Goal: Find specific page/section: Find specific page/section

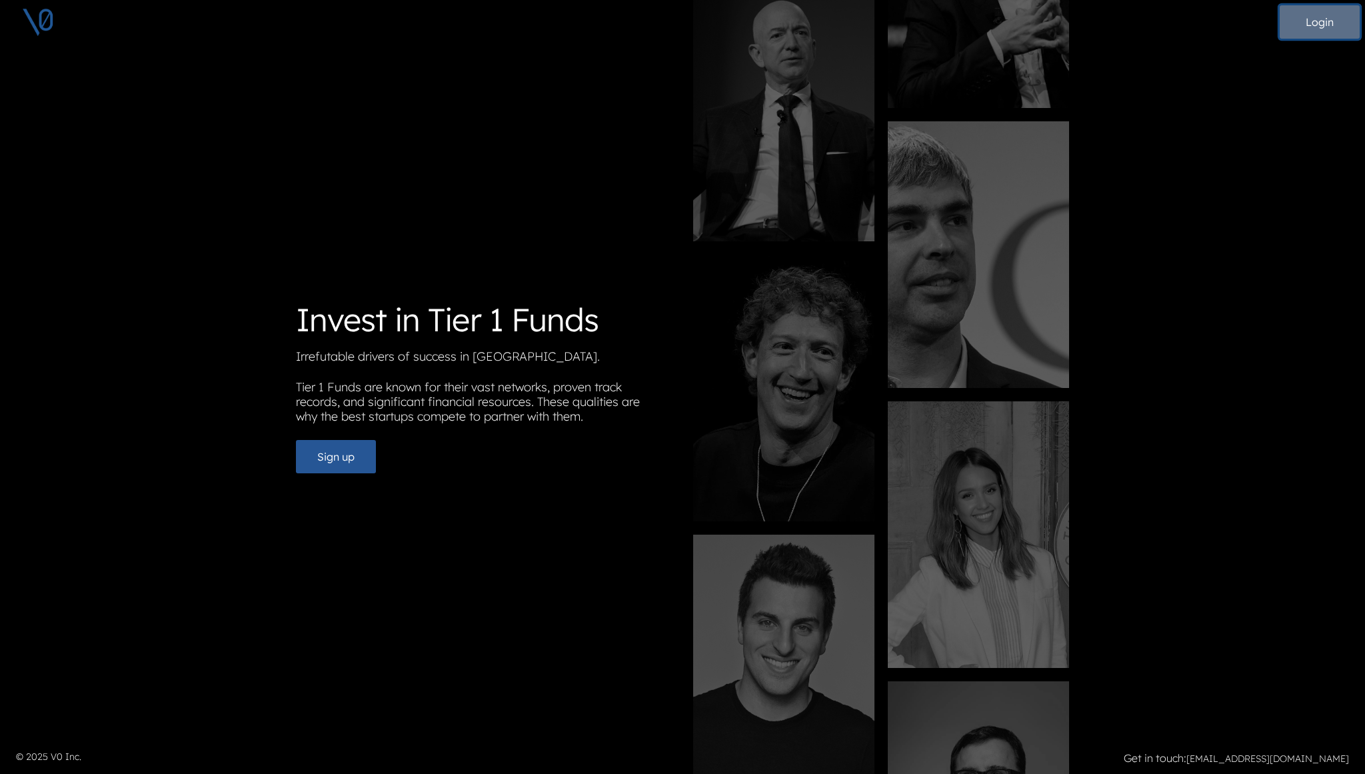
click at [1309, 28] on button "Login" at bounding box center [1319, 21] width 80 height 33
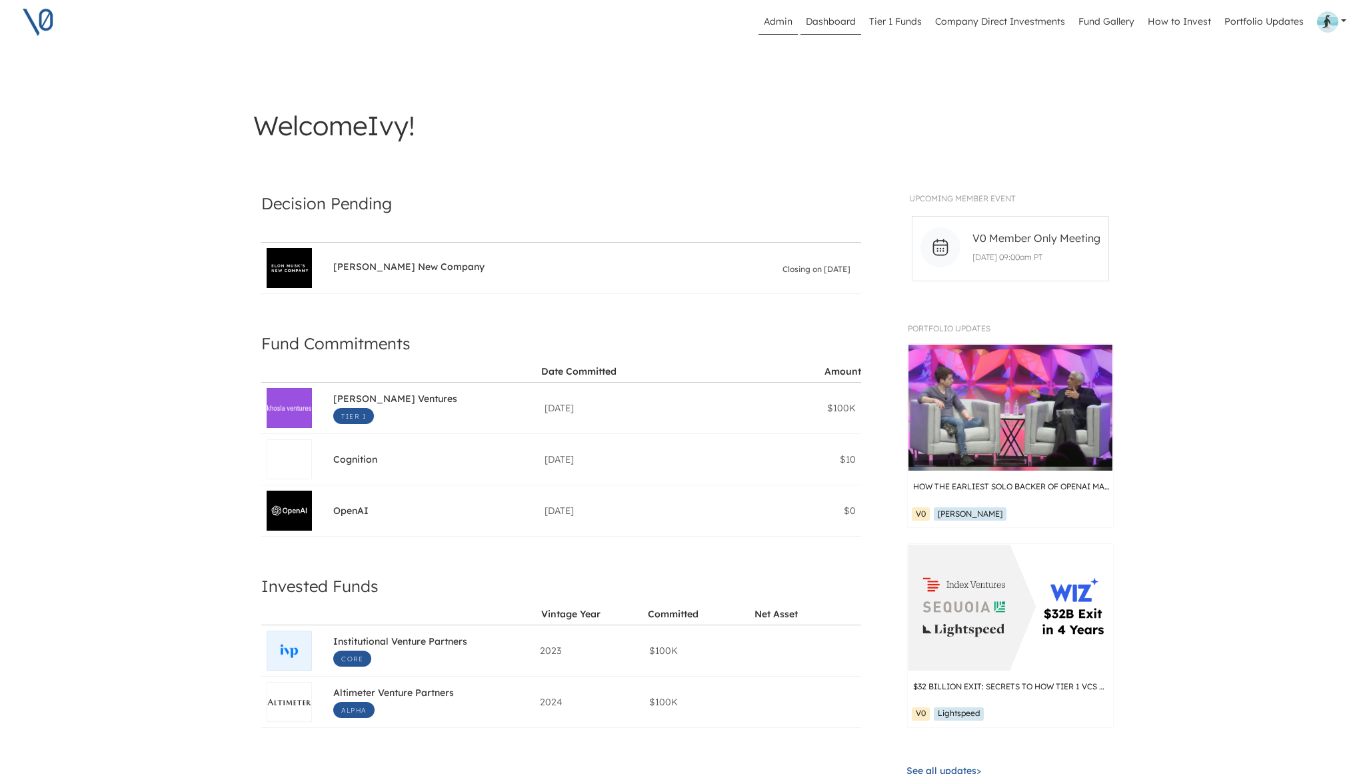
click at [779, 27] on link "Admin" at bounding box center [777, 21] width 39 height 25
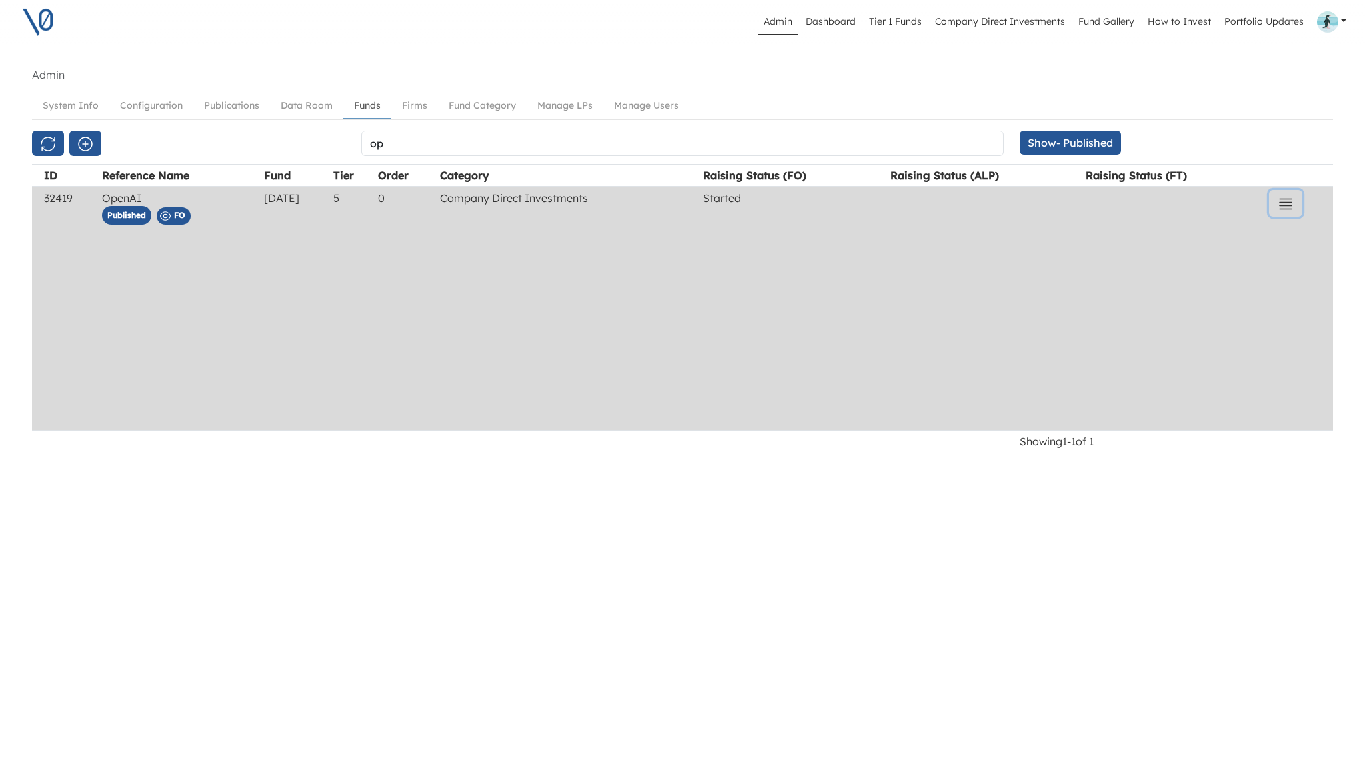
click at [1290, 208] on icon "button" at bounding box center [1285, 204] width 16 height 16
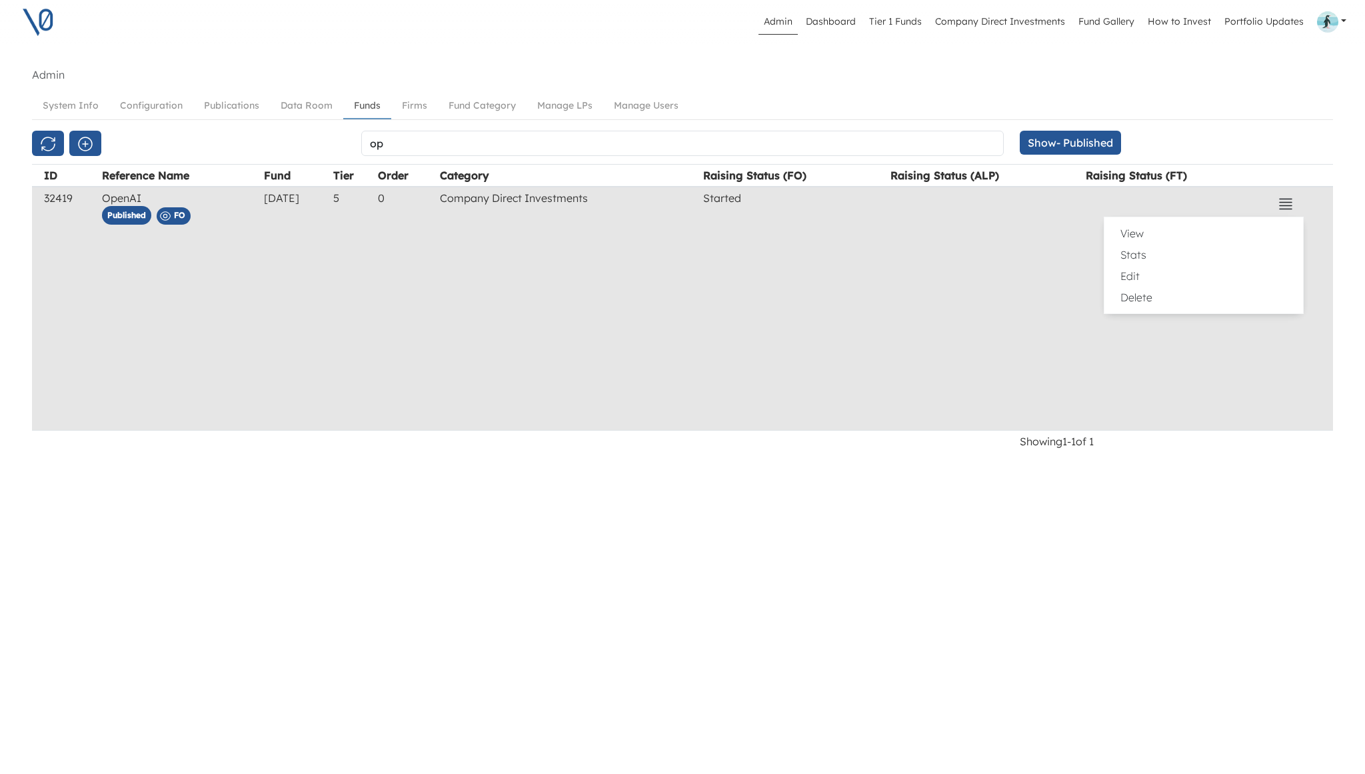
click at [1279, 104] on ul "System Info Configuration Publications Data Room Funds Firms Fund Category Mana…" at bounding box center [682, 106] width 1301 height 27
